Goal: Task Accomplishment & Management: Manage account settings

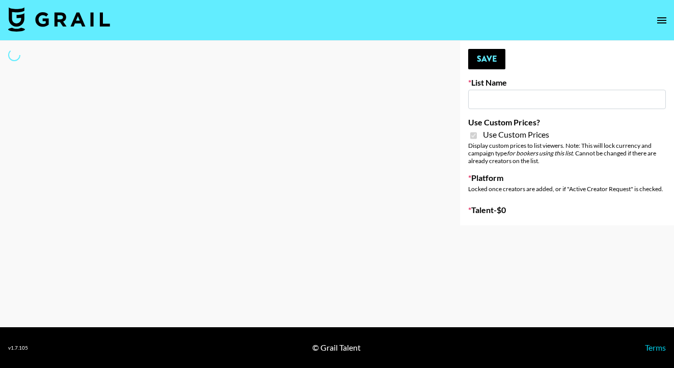
type input "Pretti Make-Up AI Assistant"
checkbox input "true"
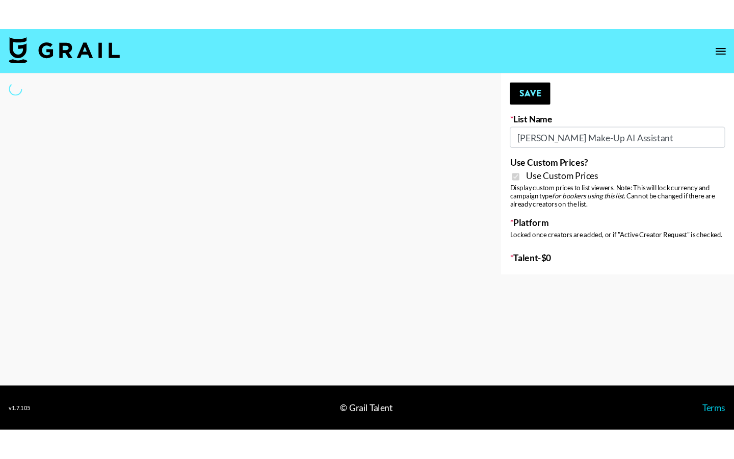
select select "Brand"
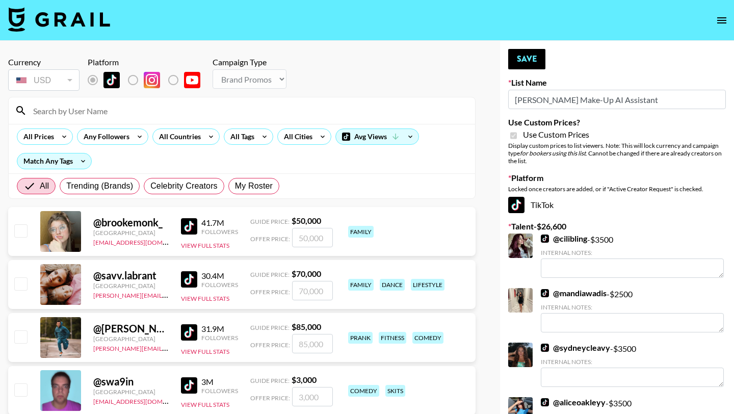
click at [85, 116] on input at bounding box center [248, 110] width 442 height 16
type input "ciera"
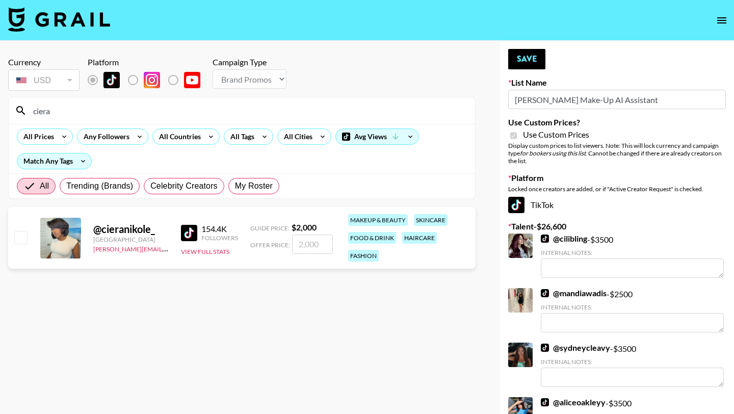
click at [21, 236] on input "checkbox" at bounding box center [20, 237] width 12 height 12
checkbox input "true"
drag, startPoint x: 320, startPoint y: 245, endPoint x: 303, endPoint y: 245, distance: 16.3
click at [303, 245] on input "2000" at bounding box center [312, 243] width 41 height 19
type input "2500"
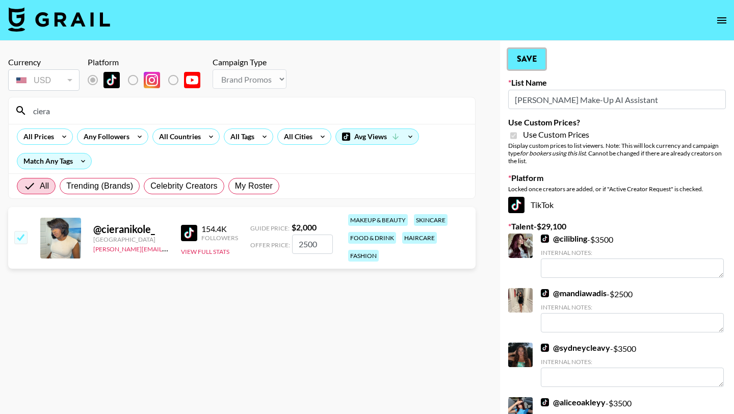
click at [534, 57] on button "Save" at bounding box center [526, 59] width 37 height 20
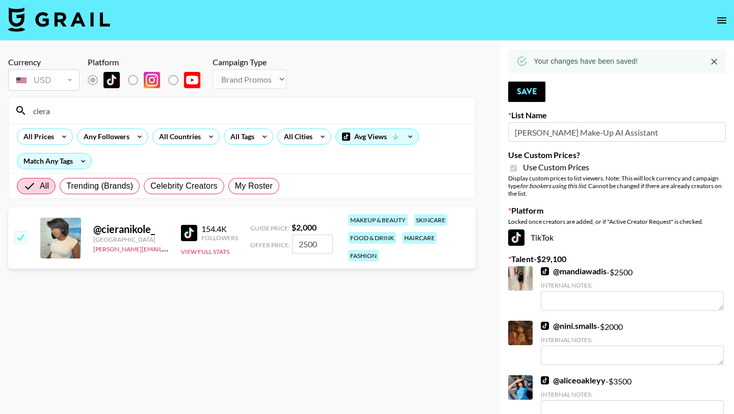
click at [265, 104] on input "ciera" at bounding box center [248, 110] width 442 height 16
click at [262, 107] on input "ciera" at bounding box center [248, 110] width 442 height 16
type input "c"
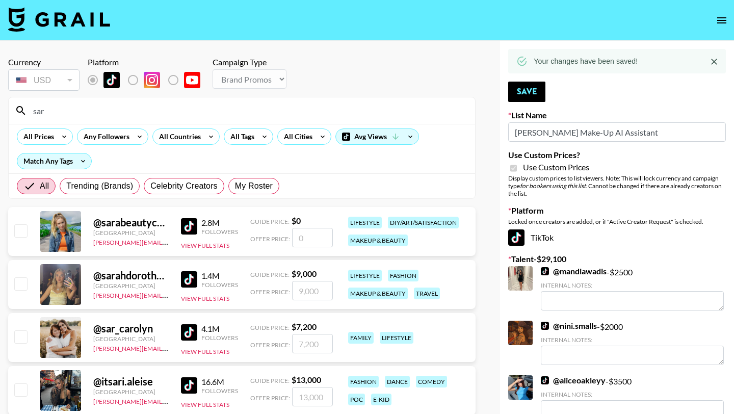
type input "sarahub"
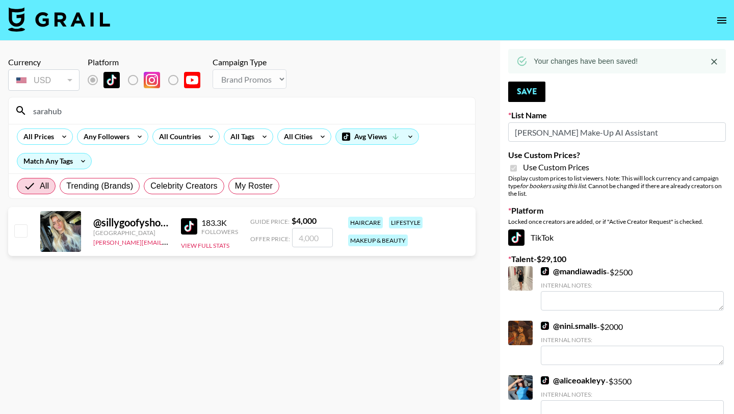
click at [16, 232] on input "checkbox" at bounding box center [20, 230] width 12 height 12
checkbox input "true"
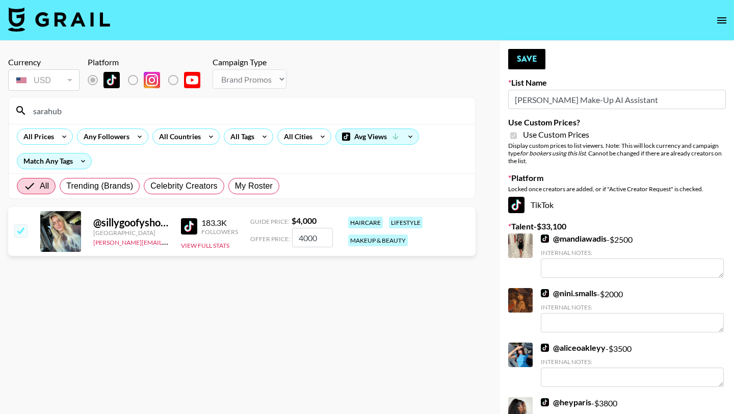
drag, startPoint x: 320, startPoint y: 235, endPoint x: 289, endPoint y: 237, distance: 30.6
click at [289, 237] on div "Offer Price: 4000" at bounding box center [291, 237] width 83 height 19
type input "3500"
click at [536, 59] on button "Save" at bounding box center [526, 59] width 37 height 20
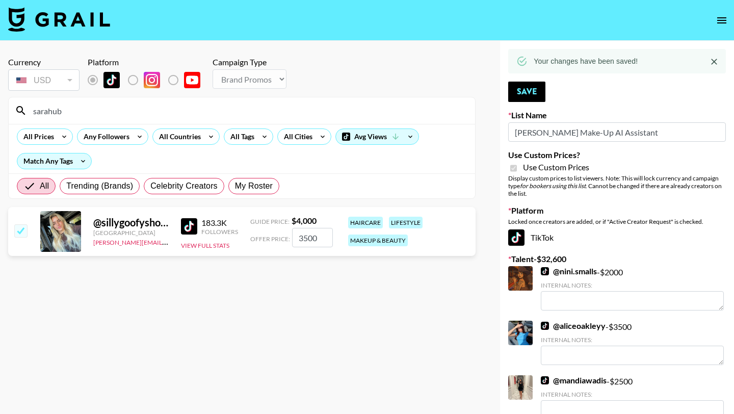
click at [426, 114] on input "sarahub" at bounding box center [248, 110] width 442 height 16
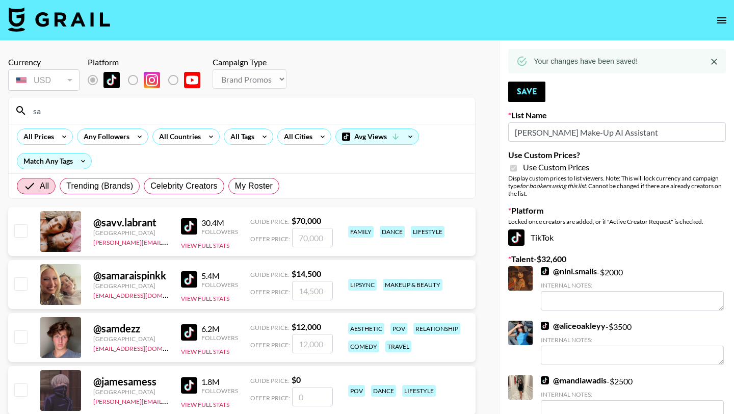
type input "s"
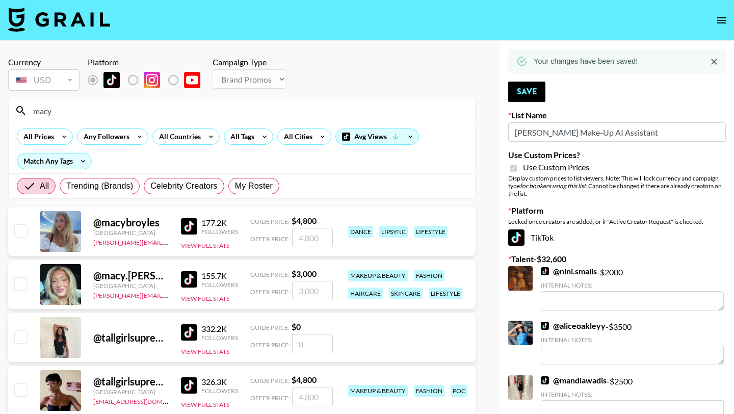
type input "macy"
click at [22, 286] on input "checkbox" at bounding box center [20, 283] width 12 height 12
checkbox input "true"
type input "3000"
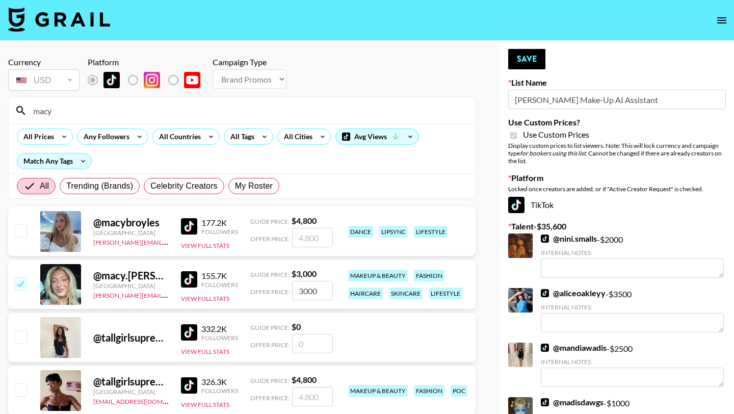
click at [320, 291] on input "3000" at bounding box center [312, 290] width 41 height 19
click at [532, 61] on button "Save" at bounding box center [526, 59] width 37 height 20
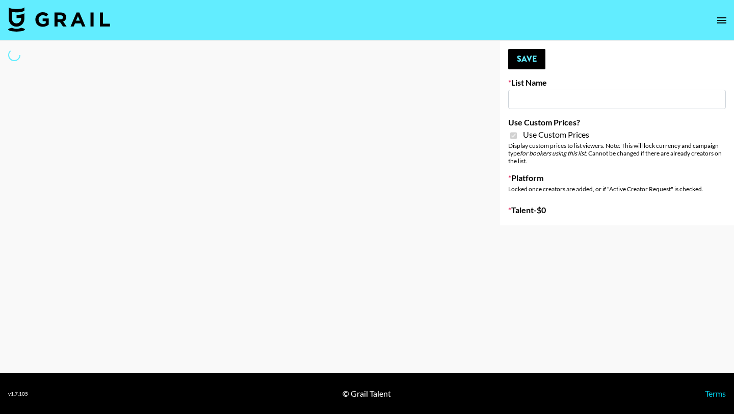
type input "**Noschinko UGC**"
checkbox input "true"
select select "Brand"
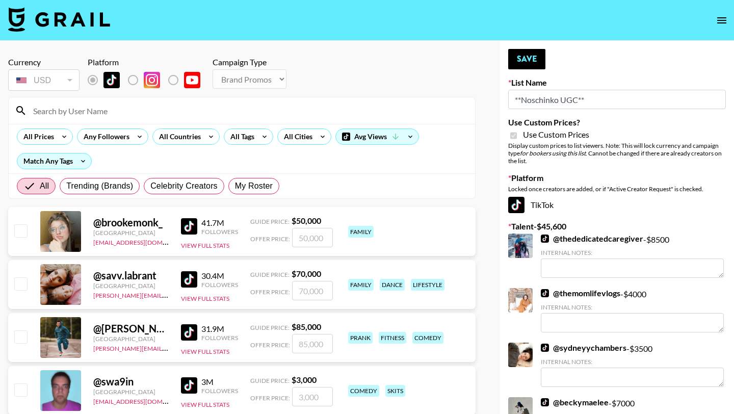
click at [93, 111] on input at bounding box center [248, 110] width 442 height 16
type input "macy"
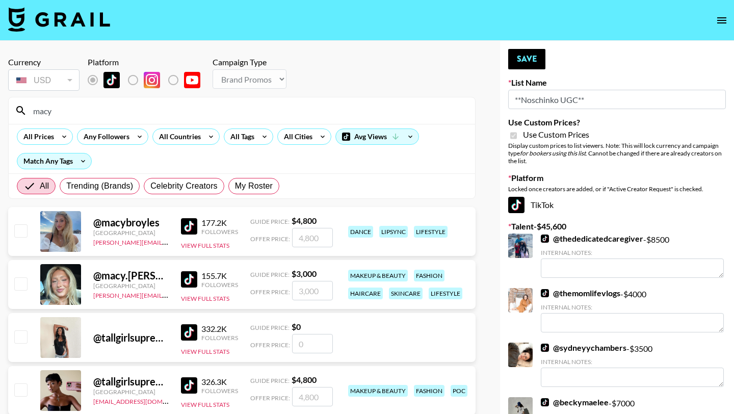
click at [22, 281] on input "checkbox" at bounding box center [20, 283] width 12 height 12
checkbox input "true"
type input "3000"
click at [522, 68] on button "Save" at bounding box center [526, 59] width 37 height 20
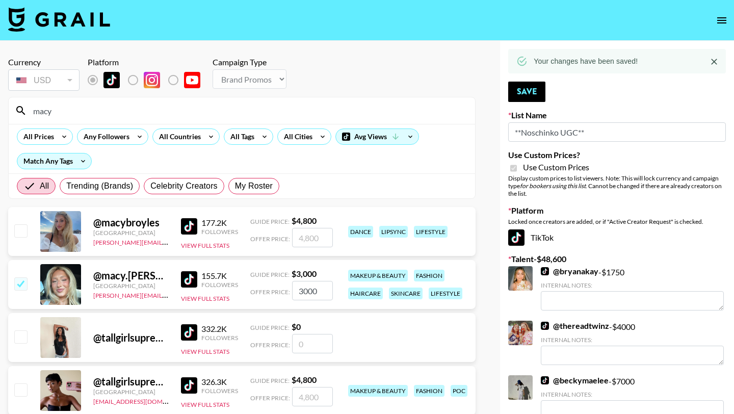
click at [244, 111] on input "macy" at bounding box center [248, 110] width 442 height 16
type input "m"
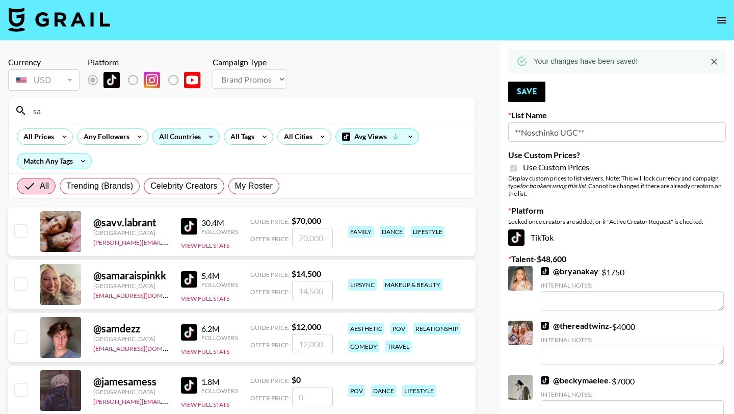
type input "sarahub"
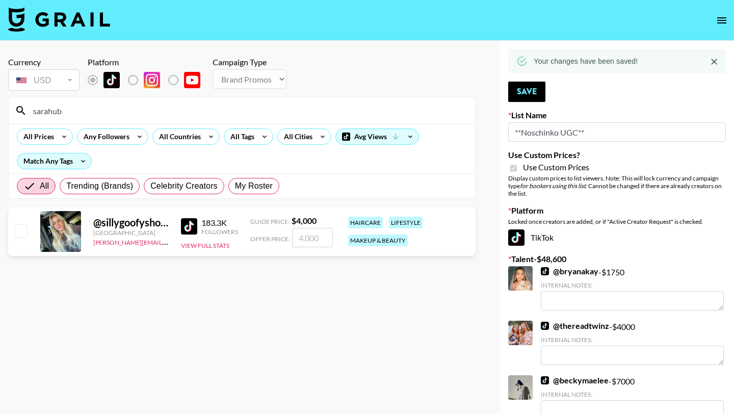
click at [17, 230] on input "checkbox" at bounding box center [20, 230] width 12 height 12
checkbox input "true"
type input "4000"
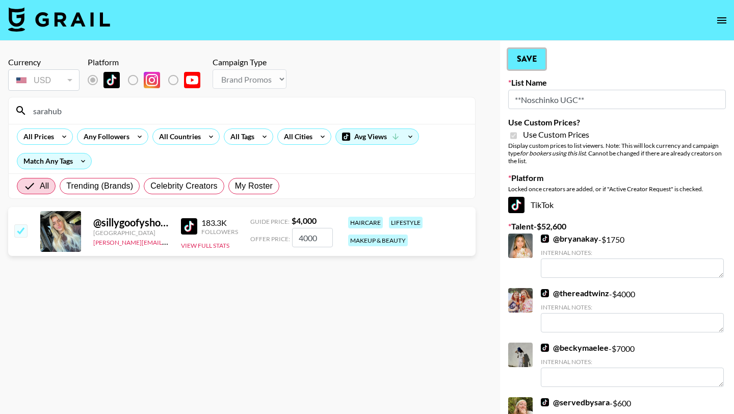
click at [526, 56] on button "Save" at bounding box center [526, 59] width 37 height 20
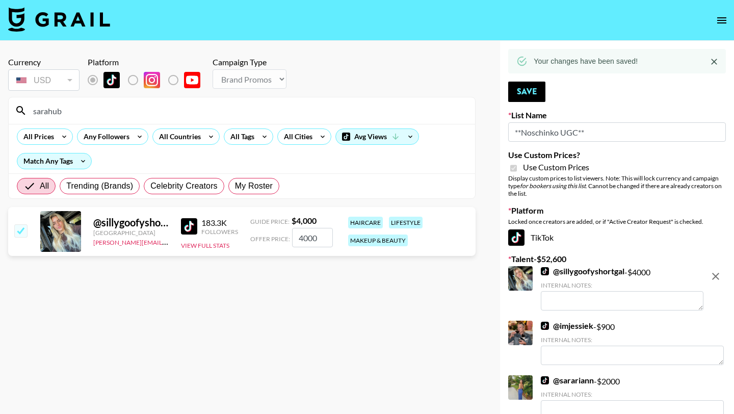
click at [266, 110] on input "sarahub" at bounding box center [248, 110] width 442 height 16
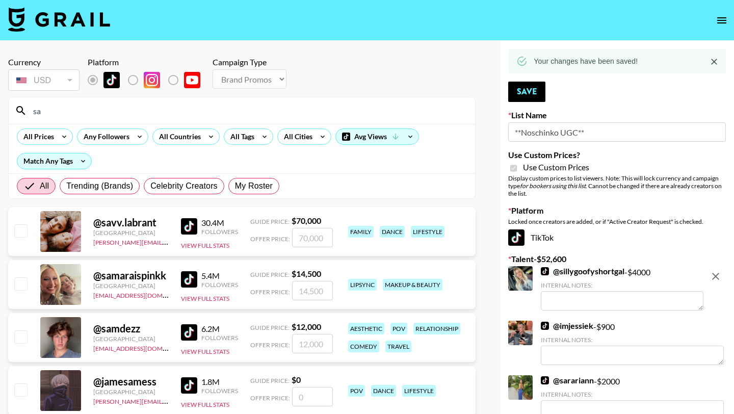
type input "s"
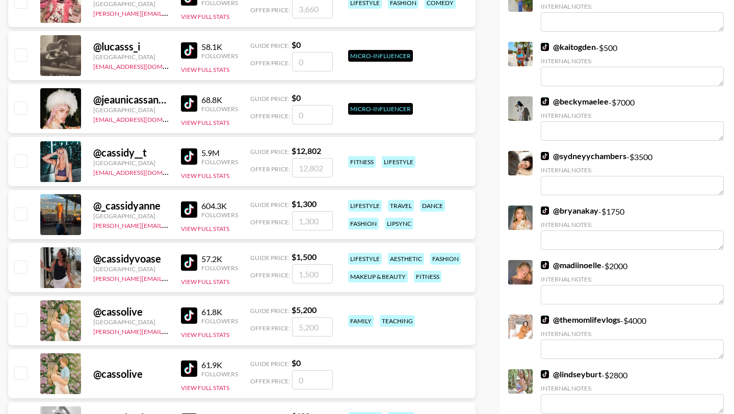
scroll to position [396, 0]
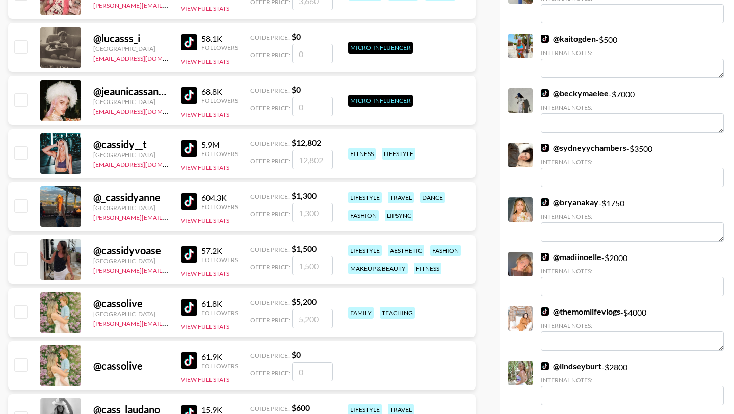
type input "cass"
click at [23, 259] on input "checkbox" at bounding box center [20, 258] width 12 height 12
checkbox input "true"
type input "1500"
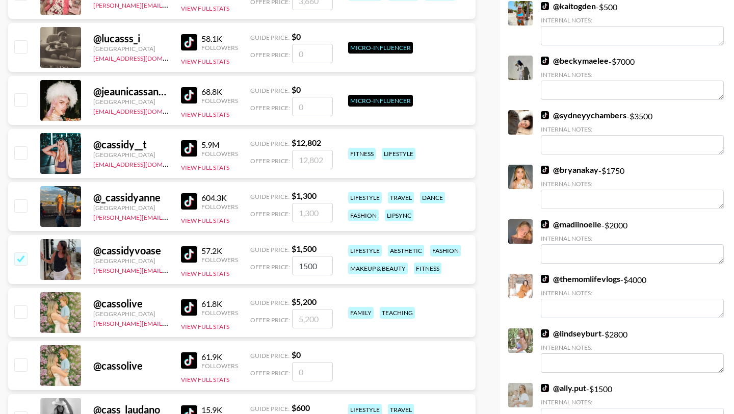
scroll to position [0, 0]
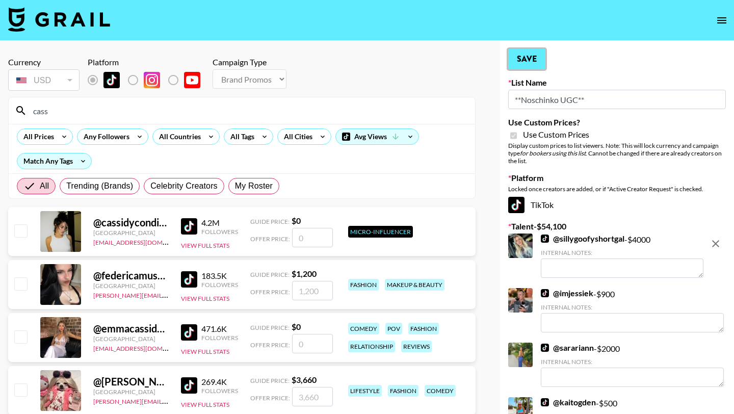
click at [527, 62] on button "Save" at bounding box center [526, 59] width 37 height 20
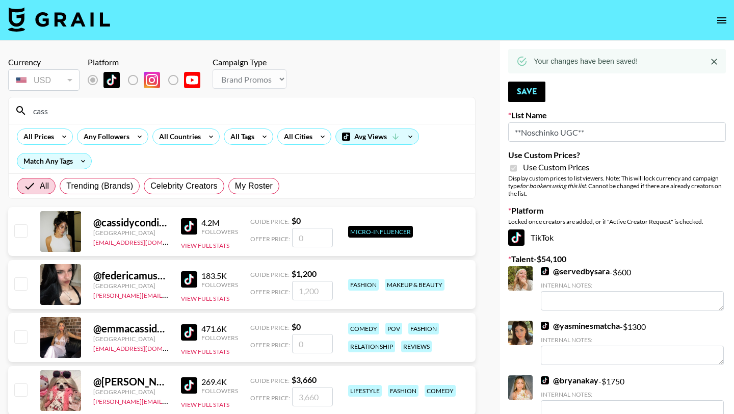
drag, startPoint x: 221, startPoint y: 117, endPoint x: 30, endPoint y: 113, distance: 191.2
click at [30, 113] on input "cass" at bounding box center [248, 110] width 442 height 16
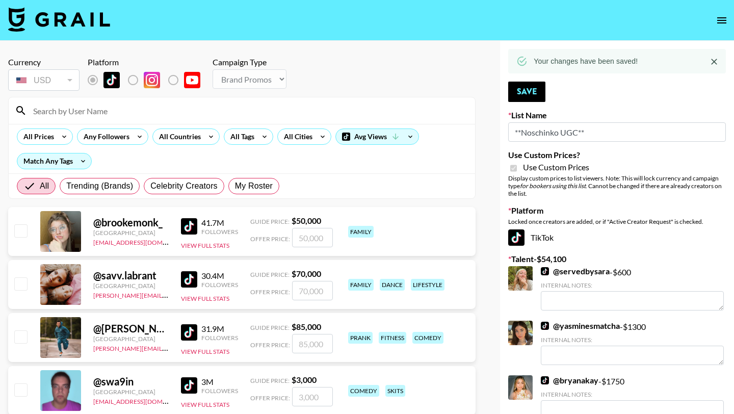
click at [200, 105] on input at bounding box center [248, 110] width 442 height 16
type input "ciera"
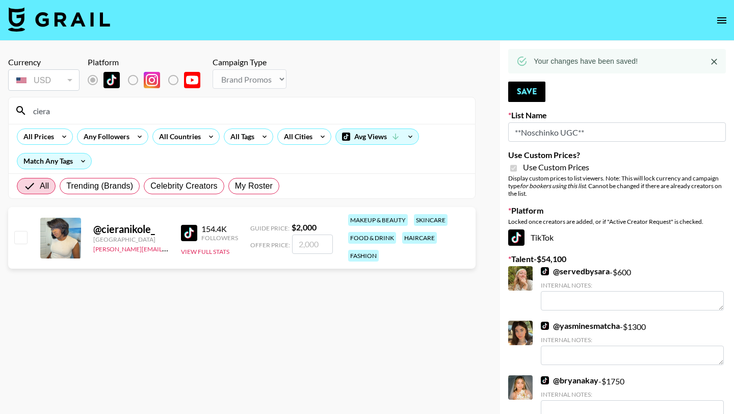
click at [20, 239] on input "checkbox" at bounding box center [20, 237] width 12 height 12
checkbox input "true"
type input "2000"
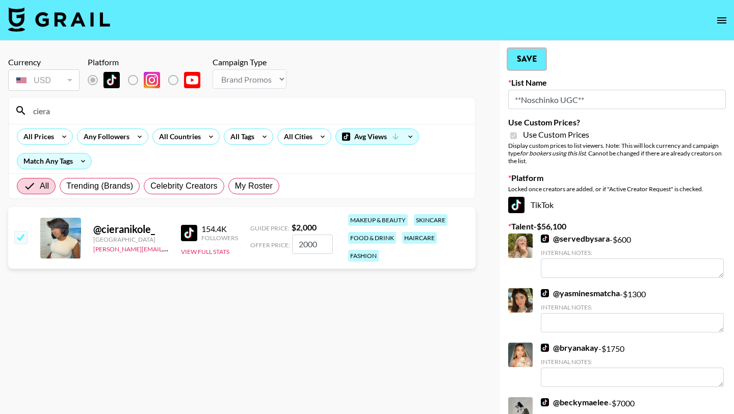
click at [527, 62] on button "Save" at bounding box center [526, 59] width 37 height 20
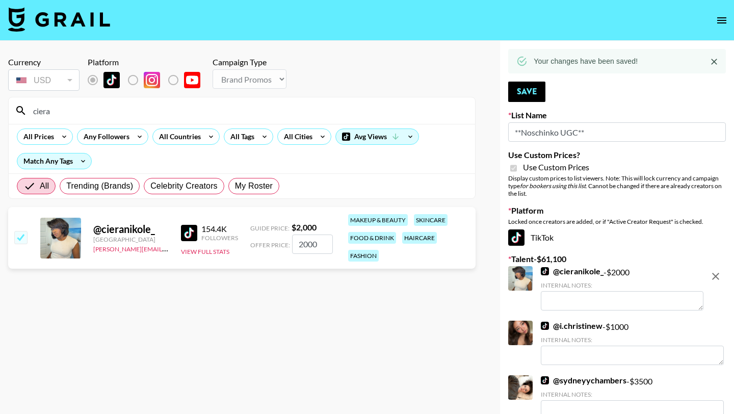
drag, startPoint x: 109, startPoint y: 108, endPoint x: 28, endPoint y: 112, distance: 81.6
click at [28, 112] on input "ciera" at bounding box center [248, 110] width 442 height 16
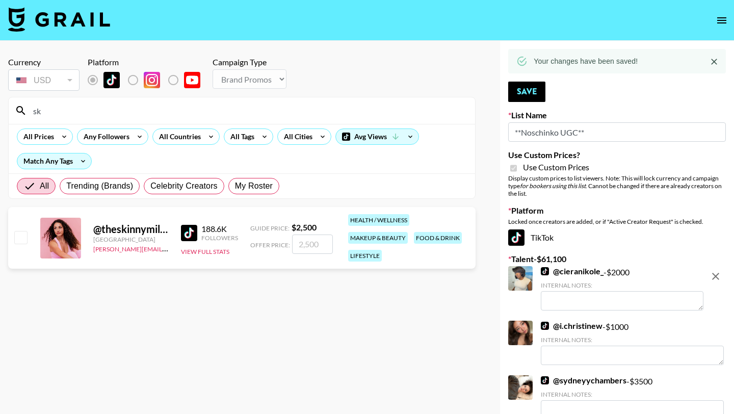
type input "s"
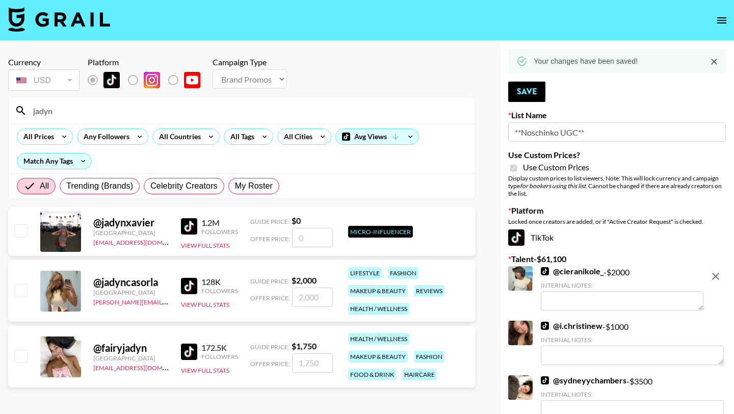
type input "jadyn"
click at [21, 290] on input "checkbox" at bounding box center [20, 290] width 12 height 12
checkbox input "true"
type input "2000"
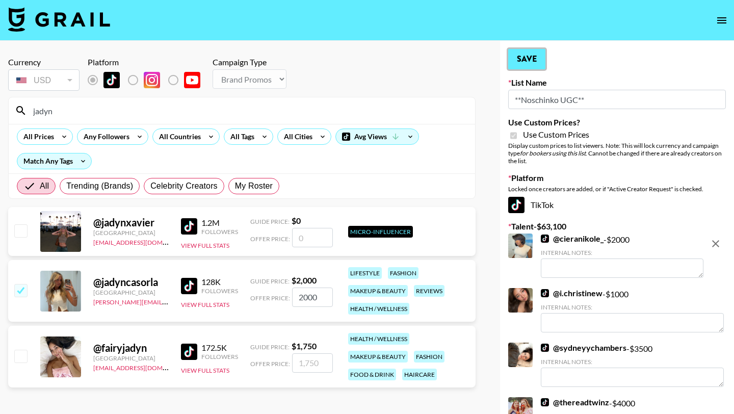
click at [522, 55] on button "Save" at bounding box center [526, 59] width 37 height 20
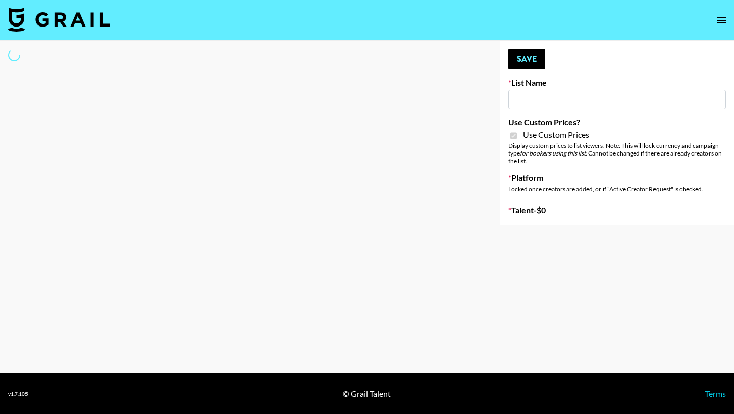
type input "Hetras"
checkbox input "true"
select select "Brand"
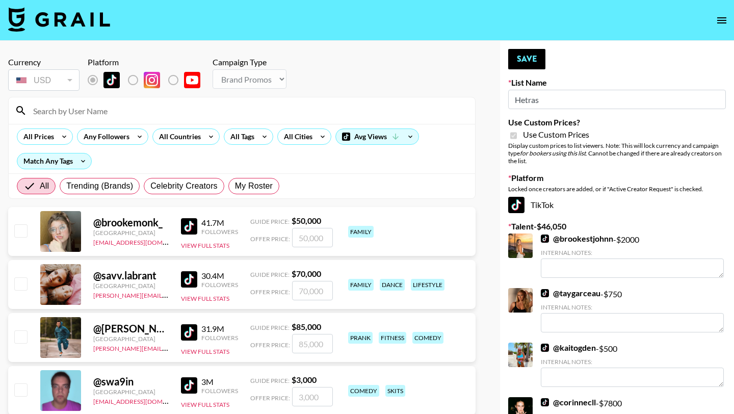
click at [137, 115] on input at bounding box center [248, 110] width 442 height 16
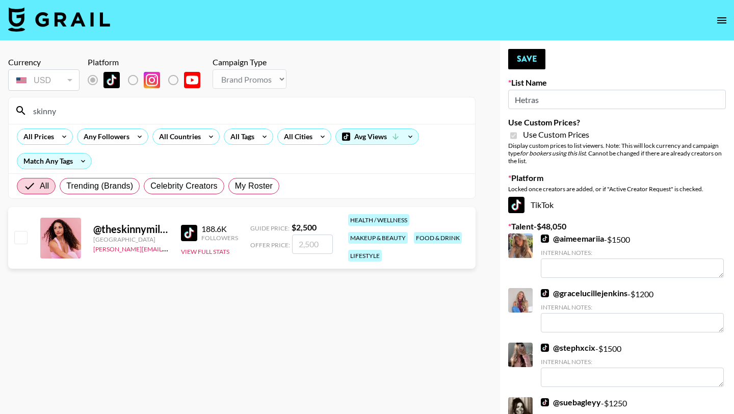
type input "skinny"
click at [21, 238] on input "checkbox" at bounding box center [20, 237] width 12 height 12
checkbox input "true"
type input "2500"
click at [538, 64] on button "Save" at bounding box center [526, 59] width 37 height 20
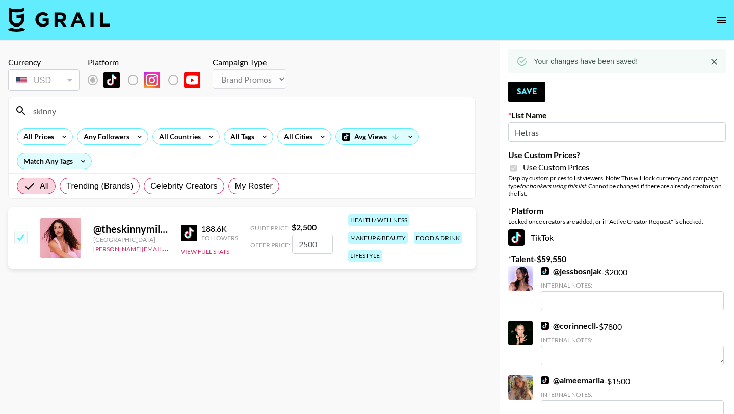
drag, startPoint x: 75, startPoint y: 114, endPoint x: 29, endPoint y: 109, distance: 47.2
click at [29, 109] on input "skinny" at bounding box center [248, 110] width 442 height 16
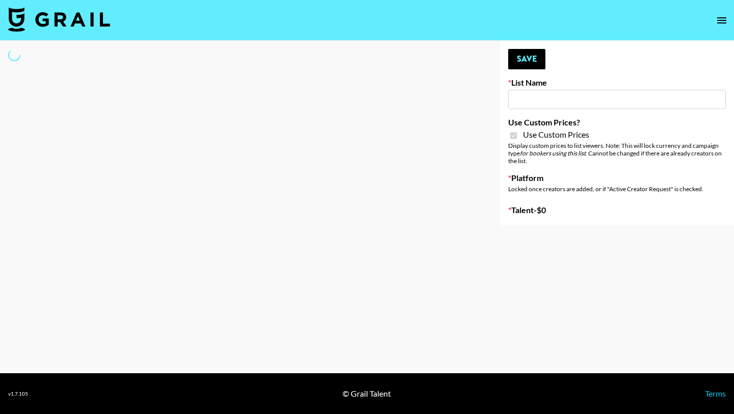
type input "Hetras"
checkbox input "true"
select select "Brand"
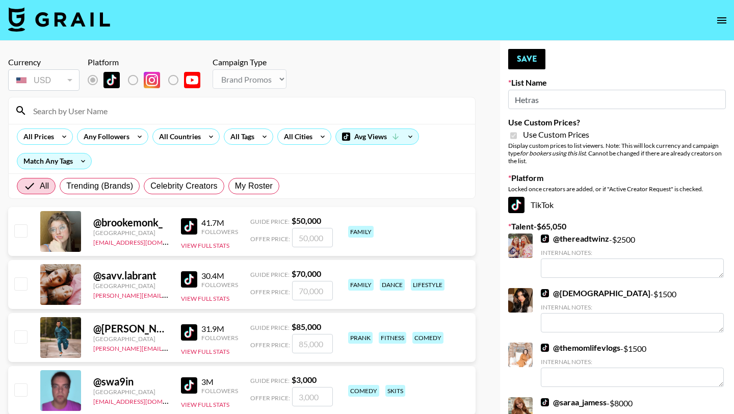
click at [109, 114] on input at bounding box center [248, 110] width 442 height 16
type input "cass"
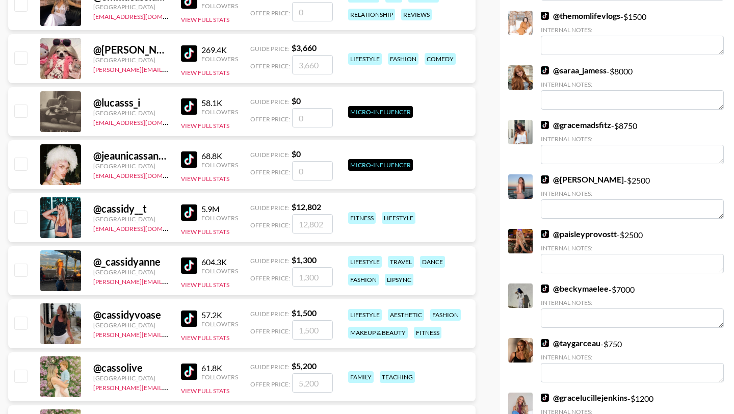
scroll to position [331, 0]
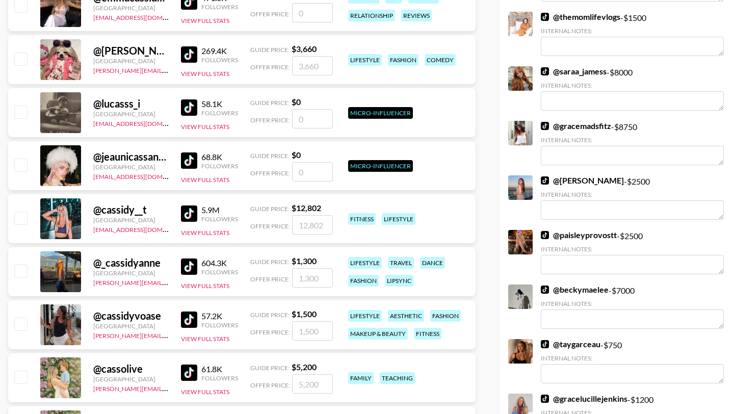
click at [19, 323] on input "checkbox" at bounding box center [20, 324] width 12 height 12
checkbox input "true"
type input "1500"
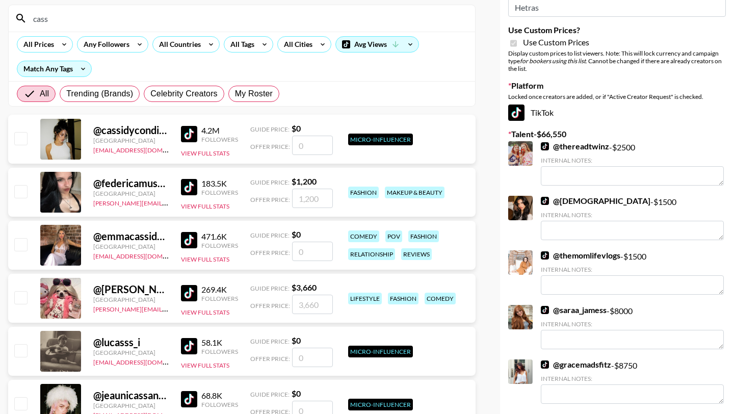
scroll to position [0, 0]
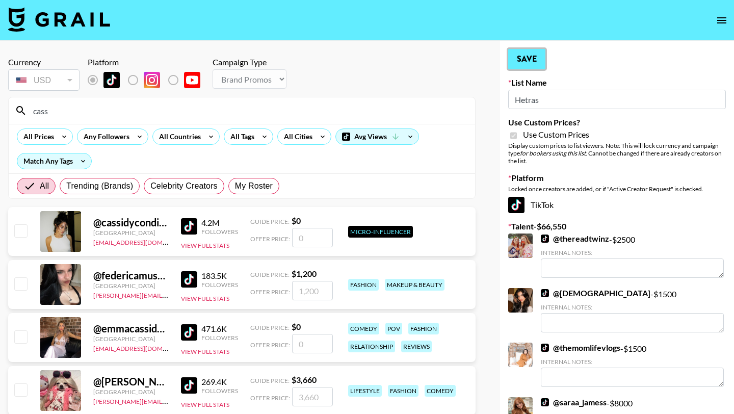
click at [535, 61] on button "Save" at bounding box center [526, 59] width 37 height 20
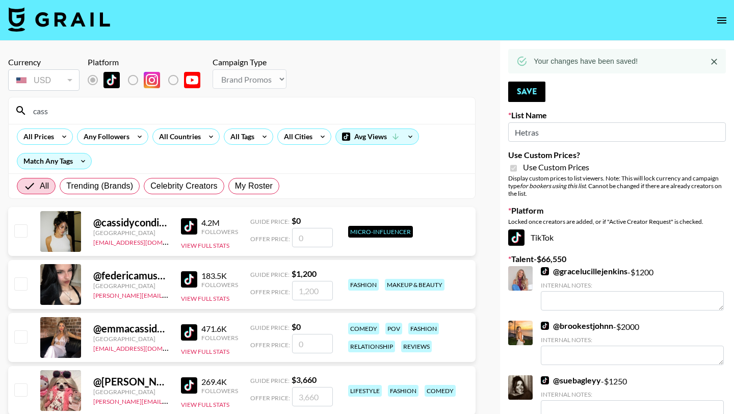
click at [228, 112] on input "cass" at bounding box center [248, 110] width 442 height 16
type input "c"
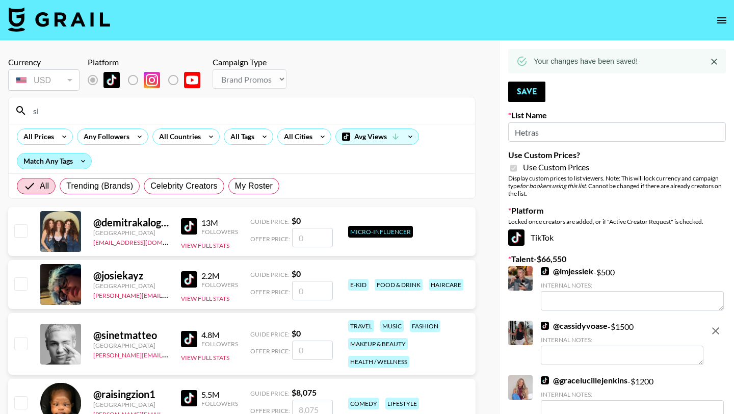
type input "silly"
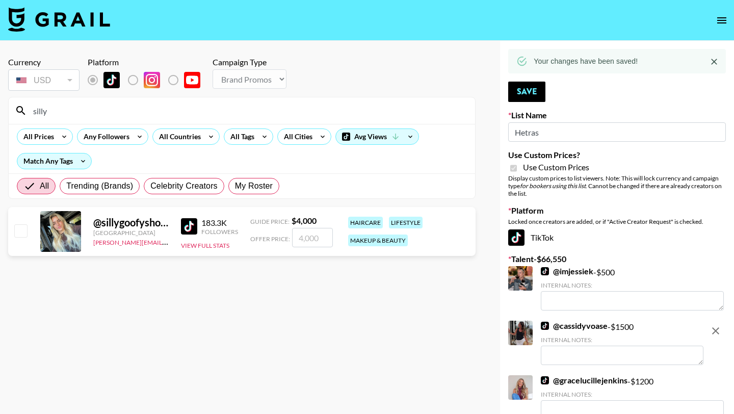
click at [19, 231] on input "checkbox" at bounding box center [20, 230] width 12 height 12
checkbox input "true"
type input "4000"
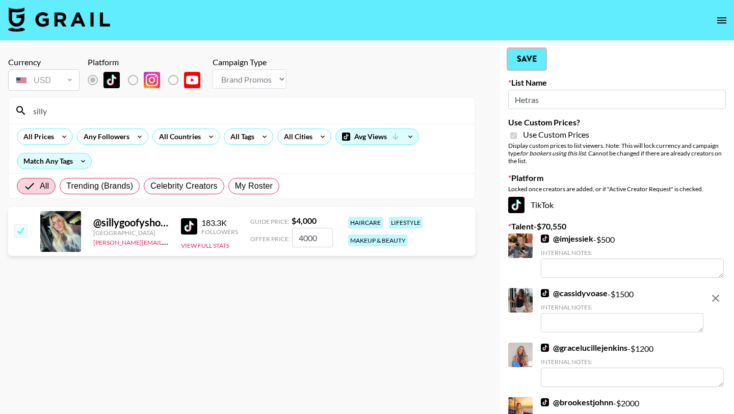
click at [514, 61] on button "Save" at bounding box center [526, 59] width 37 height 20
